Goal: Browse casually: Explore the website without a specific task or goal

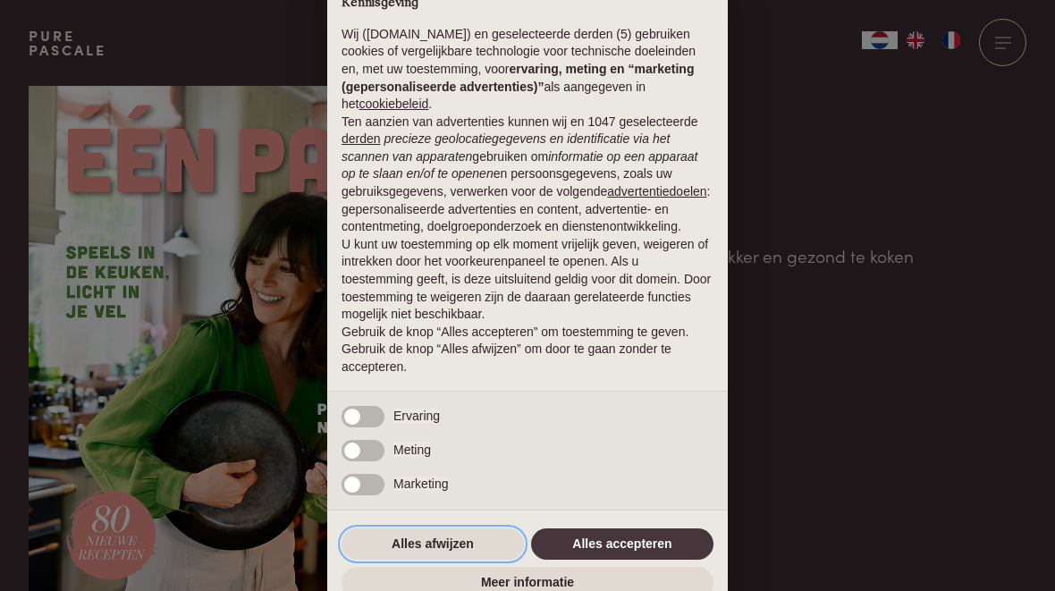
click at [467, 549] on button "Alles afwijzen" at bounding box center [432, 544] width 182 height 32
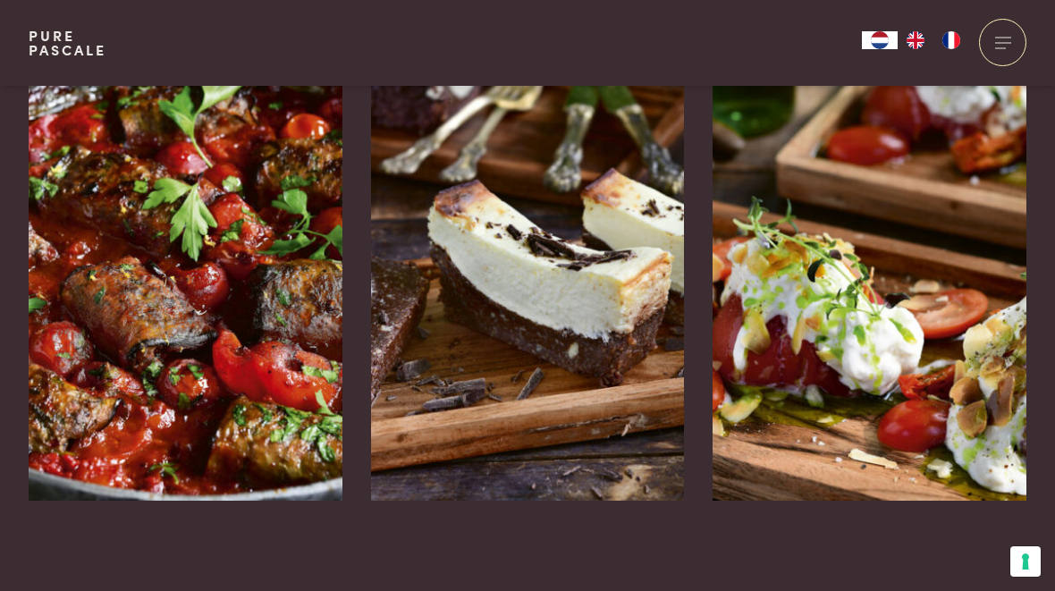
scroll to position [2914, 0]
click at [1008, 548] on icon at bounding box center [1002, 561] width 15 height 26
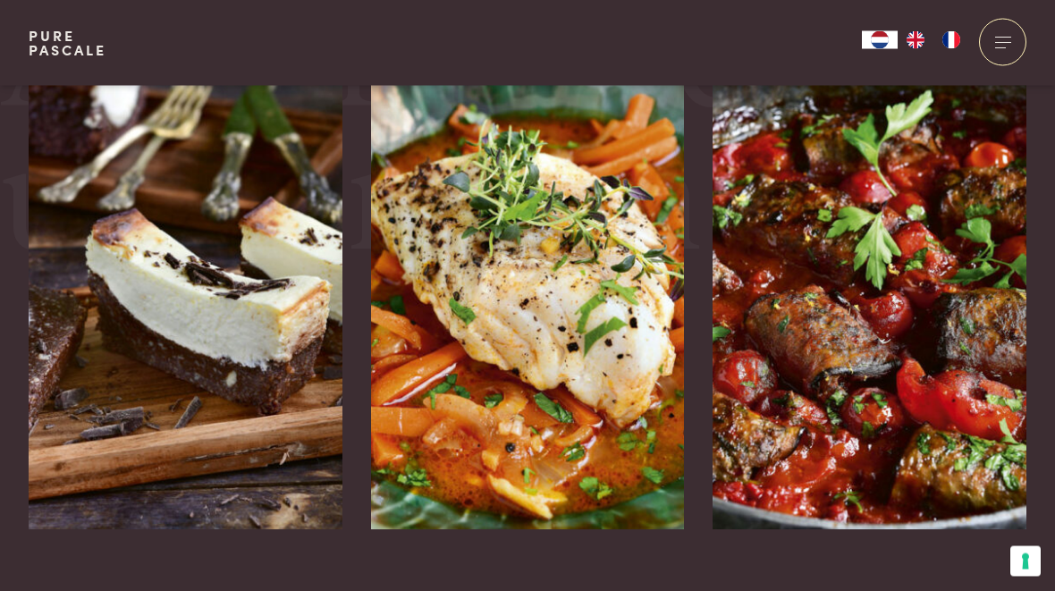
scroll to position [3832, 0]
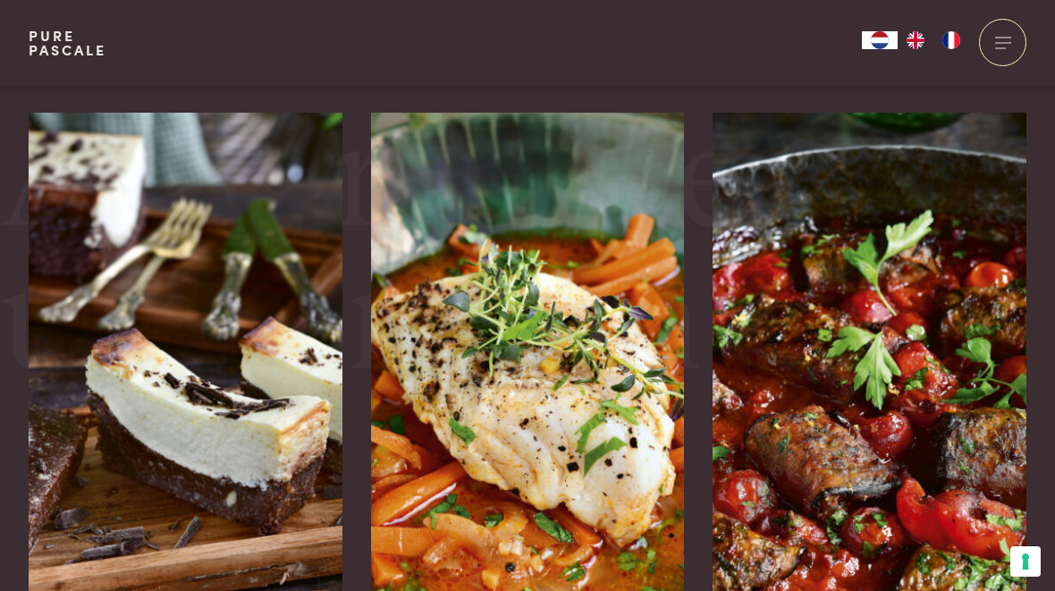
click at [273, 380] on img at bounding box center [186, 381] width 314 height 536
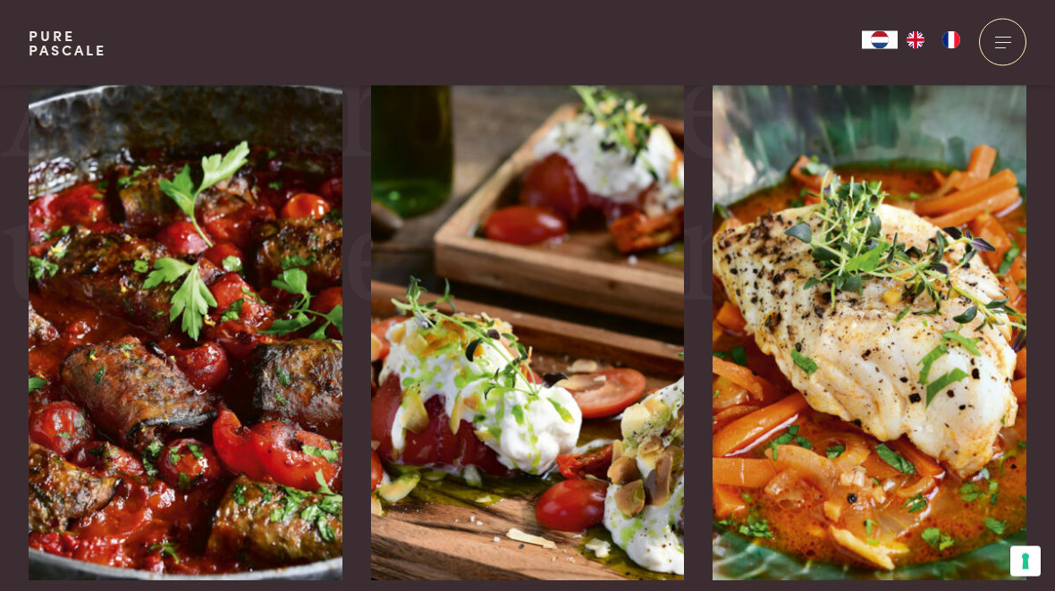
scroll to position [4016, 0]
click at [238, 405] on img at bounding box center [186, 312] width 314 height 536
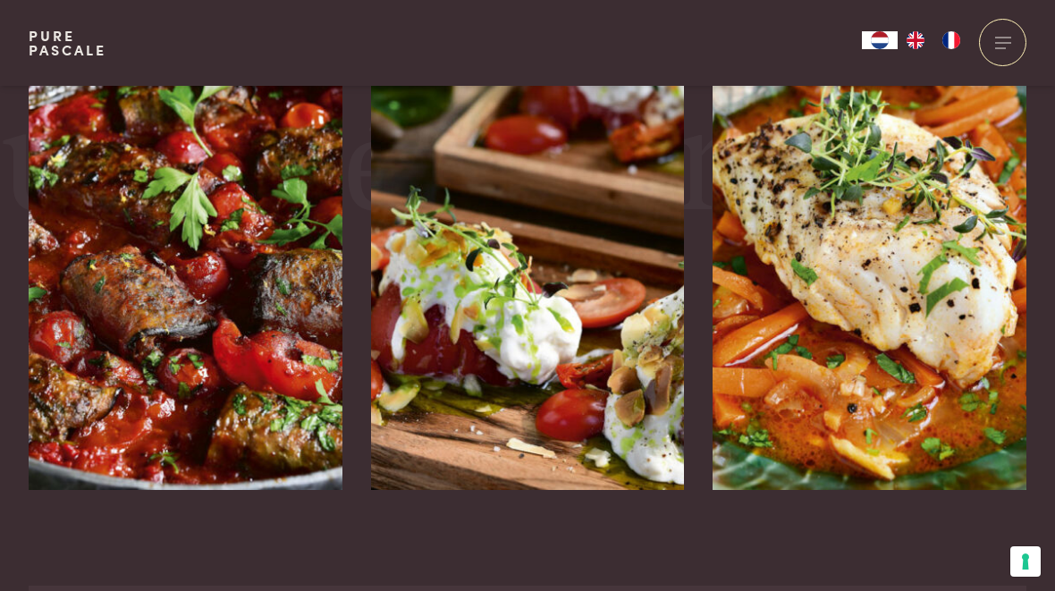
click at [957, 275] on img at bounding box center [869, 222] width 314 height 536
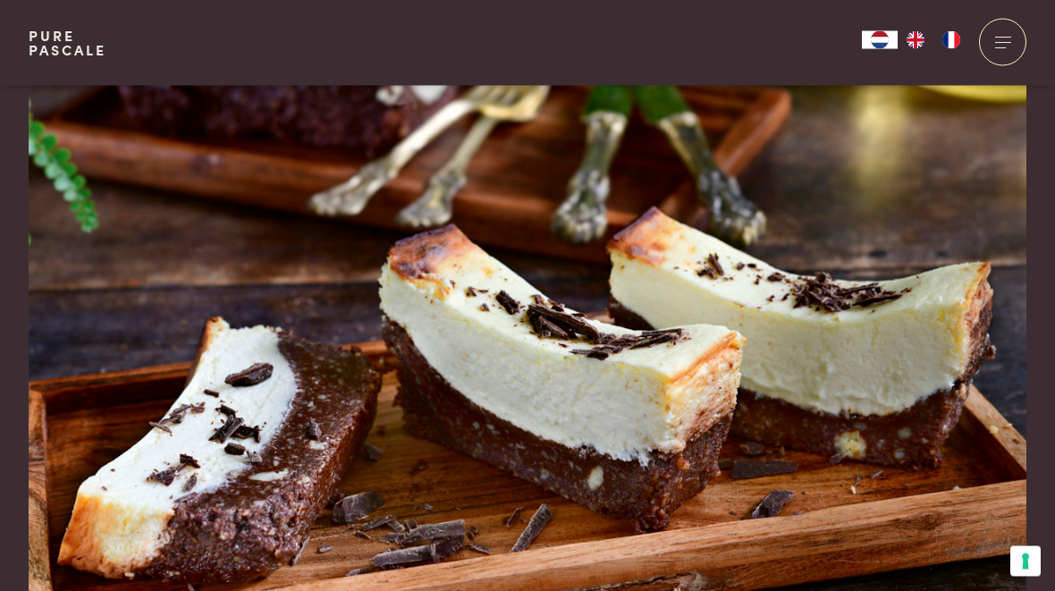
scroll to position [0, 0]
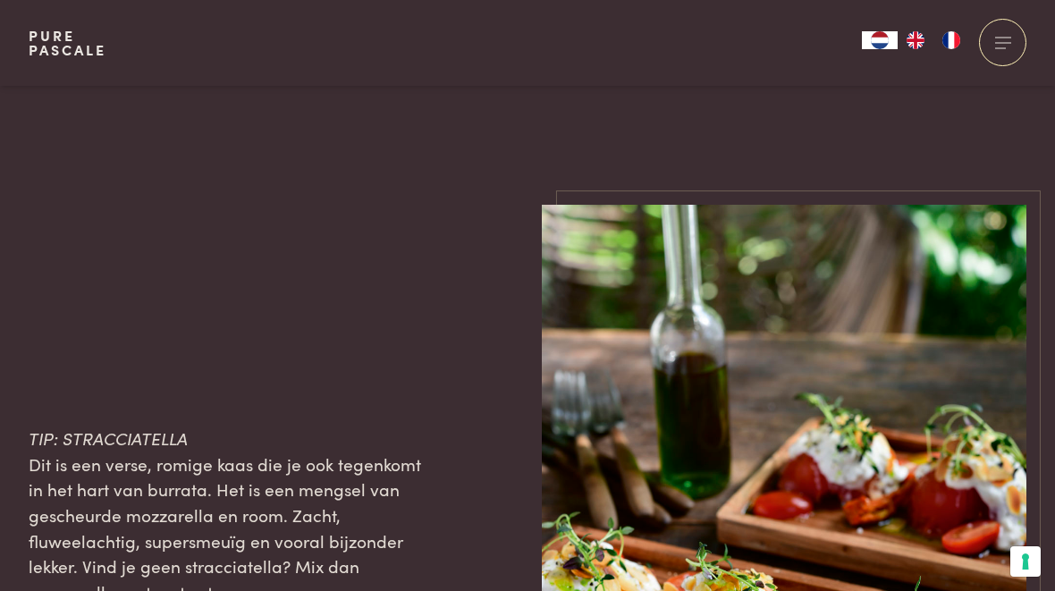
scroll to position [2421, 0]
